Goal: Task Accomplishment & Management: Complete application form

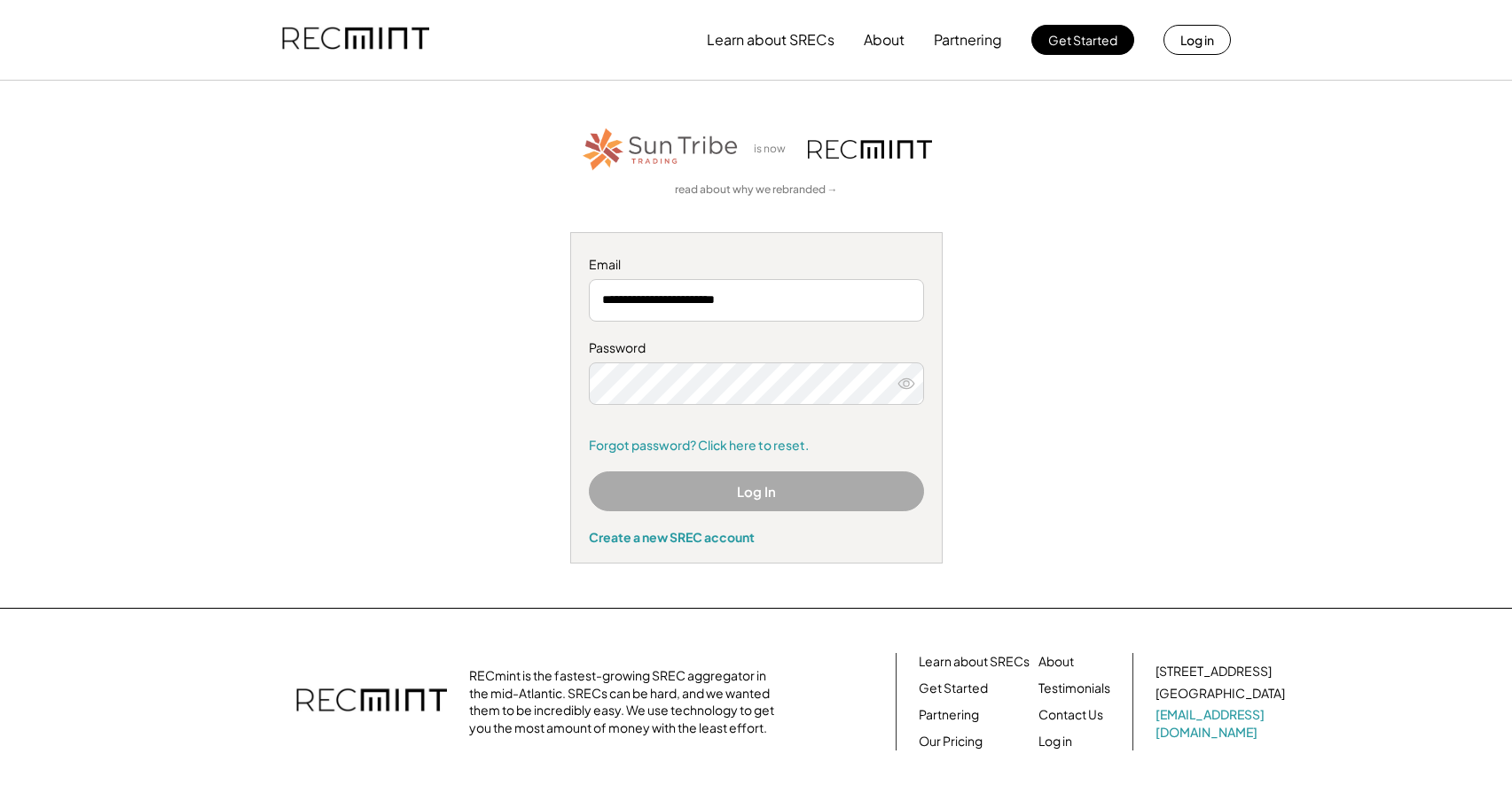
click at [825, 304] on input "**********" at bounding box center [756, 300] width 335 height 42
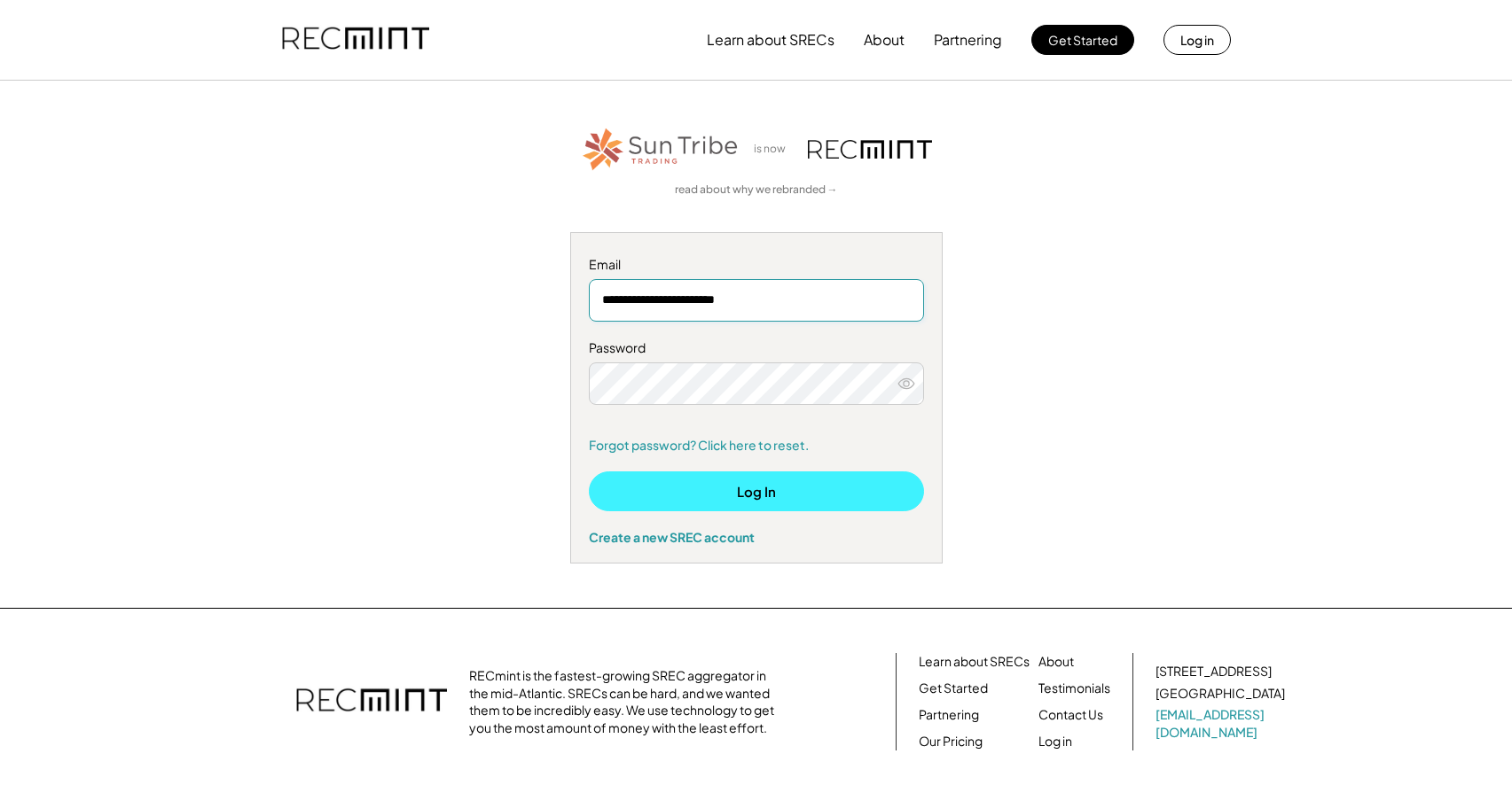
click at [693, 495] on button "Log In" at bounding box center [756, 491] width 335 height 39
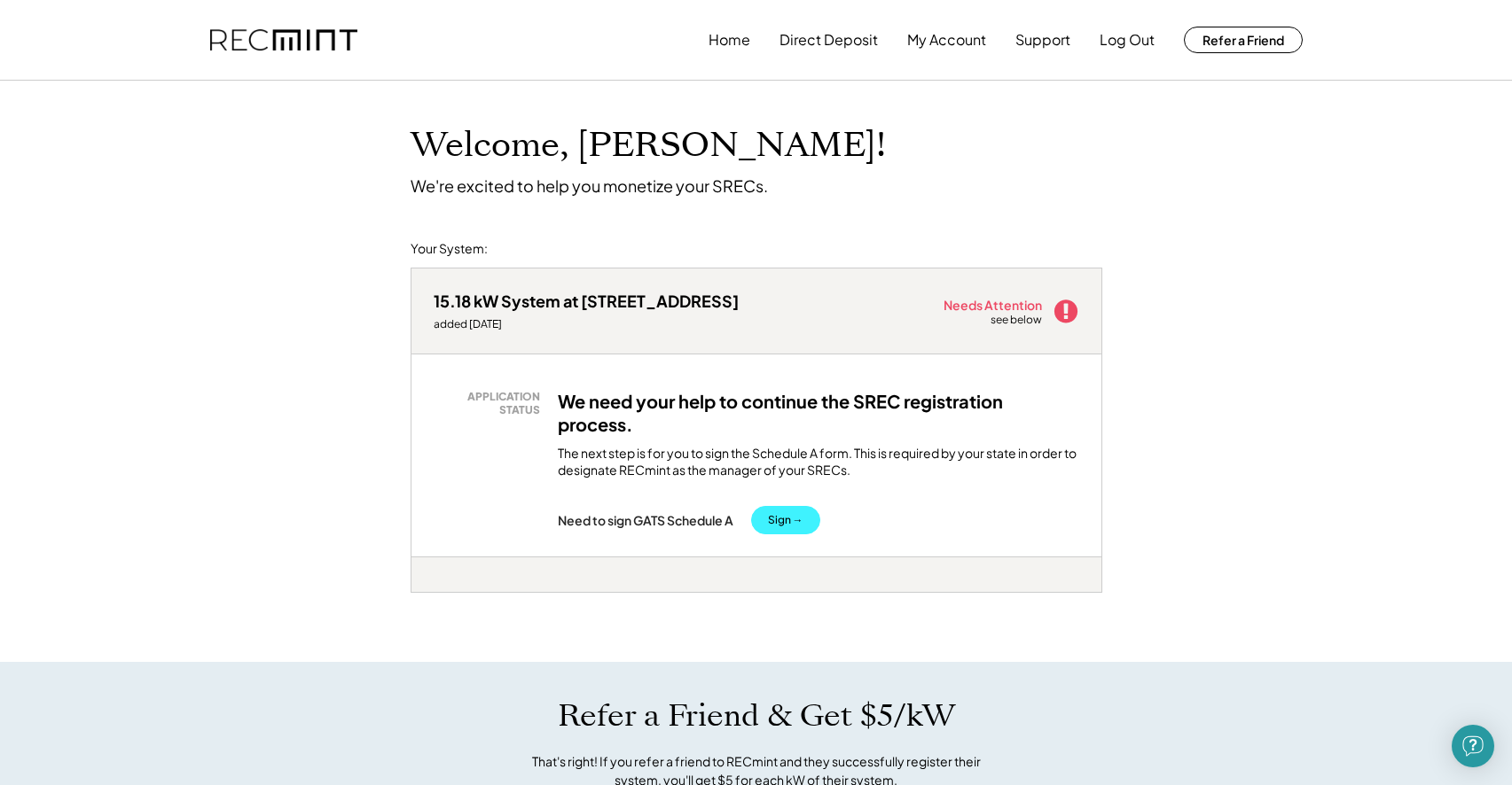
click at [784, 520] on button "Sign →" at bounding box center [785, 519] width 69 height 28
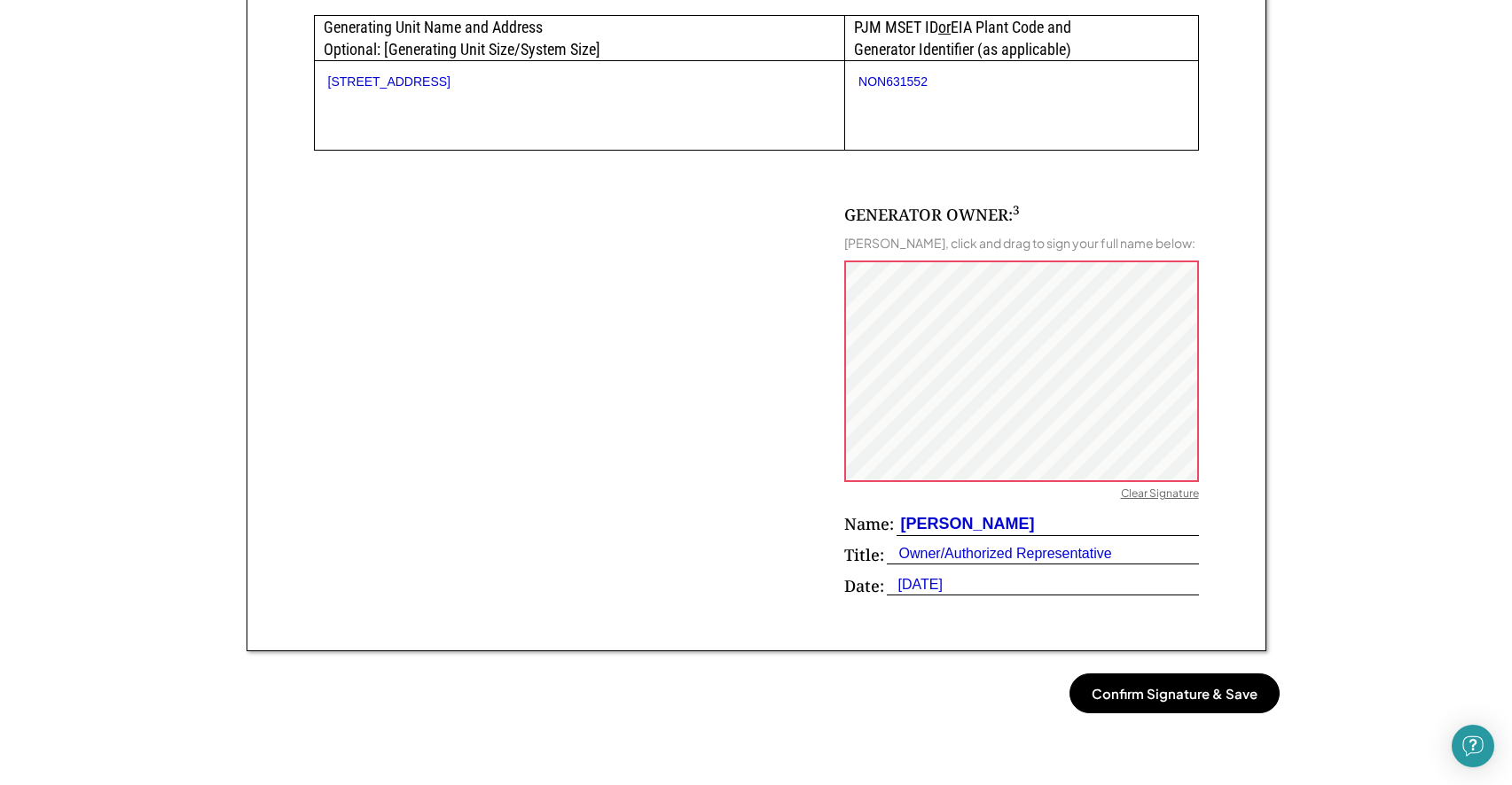
scroll to position [1004, 0]
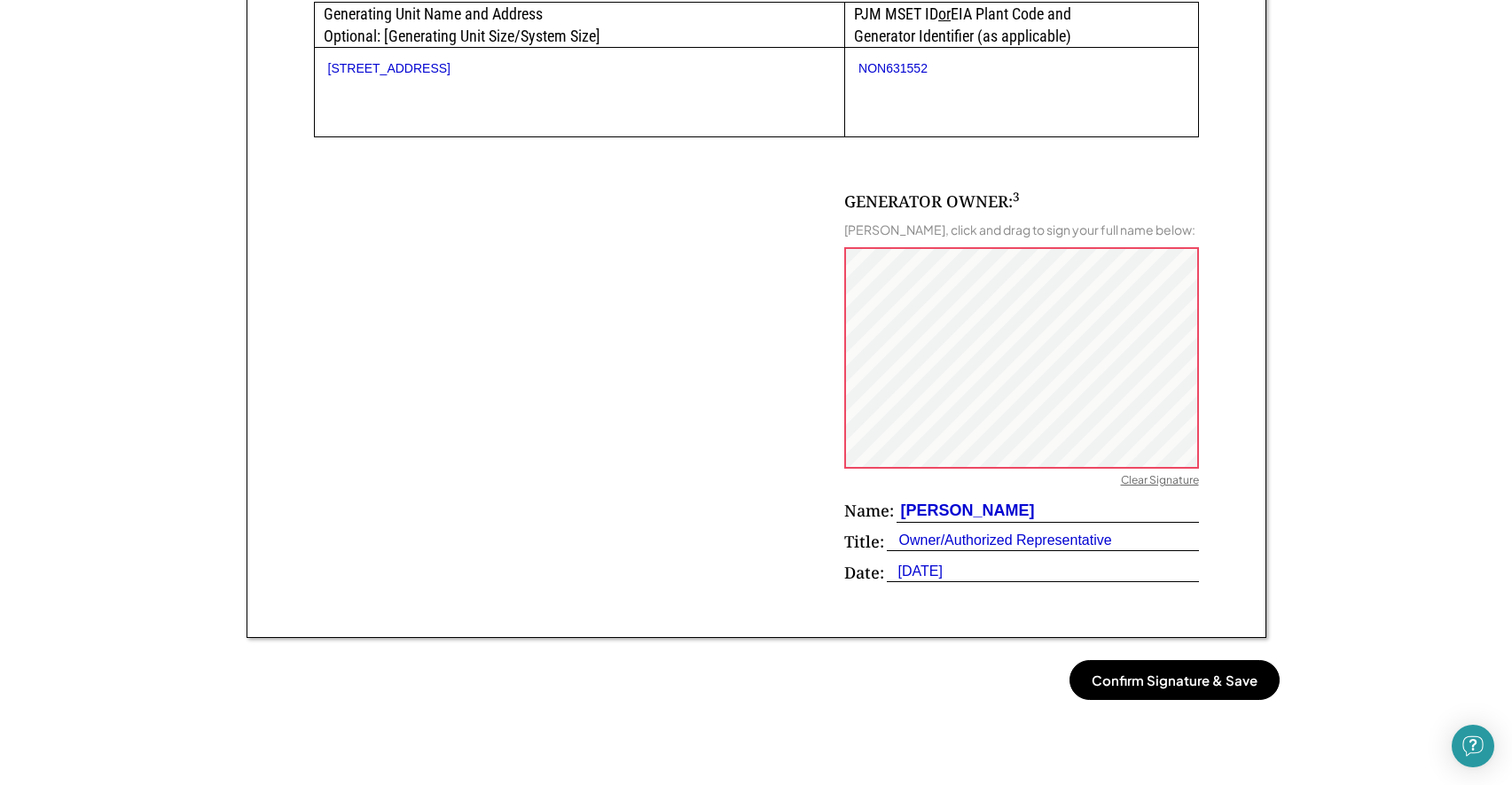
click at [1134, 491] on div "Clear Signature" at bounding box center [1160, 482] width 78 height 17
click at [1173, 700] on button "Confirm Signature & Save" at bounding box center [1174, 679] width 210 height 39
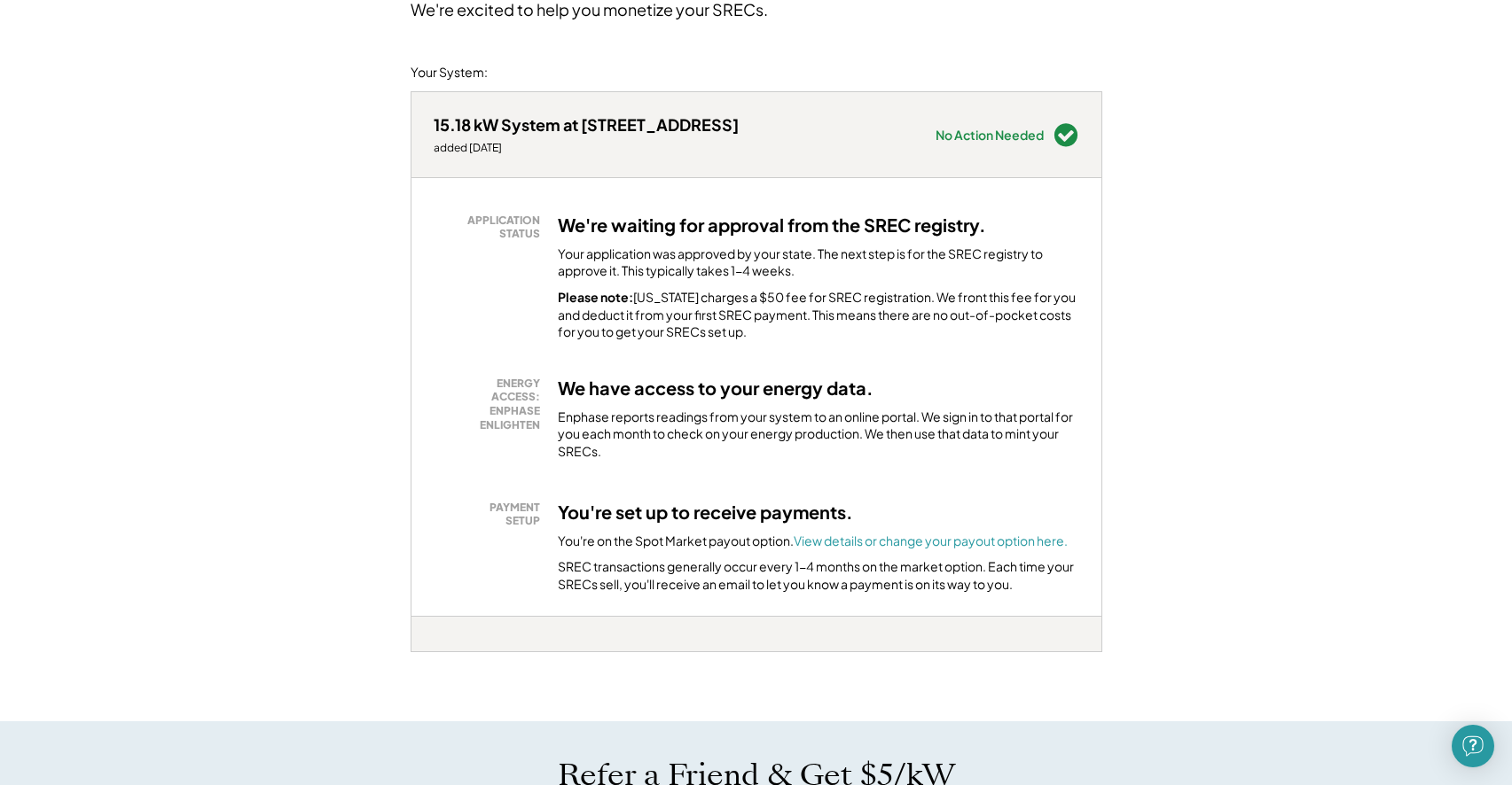
scroll to position [367, 0]
